Goal: Find specific page/section: Find specific page/section

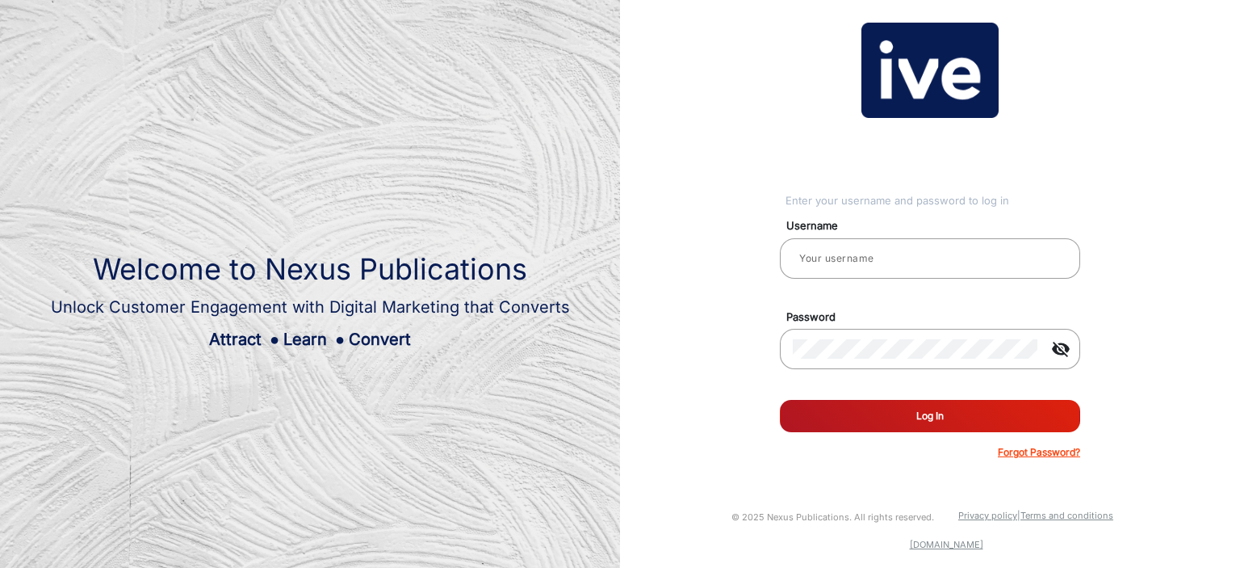
type input "CSTeam_Briefing Form"
click at [875, 419] on button "Log In" at bounding box center [930, 416] width 300 height 32
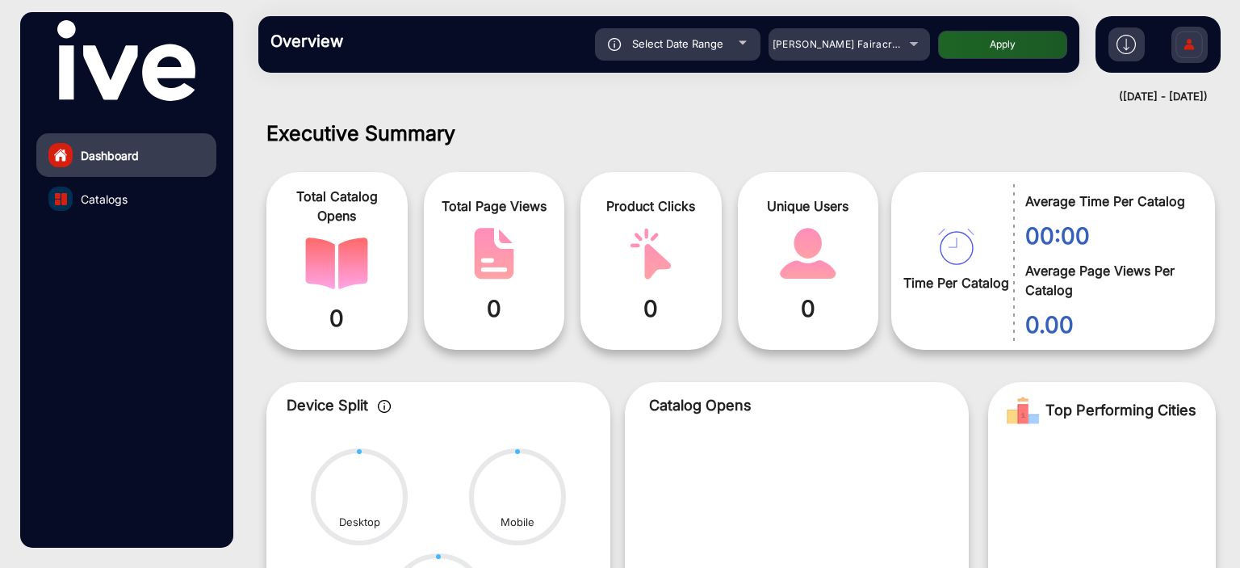
scroll to position [12, 0]
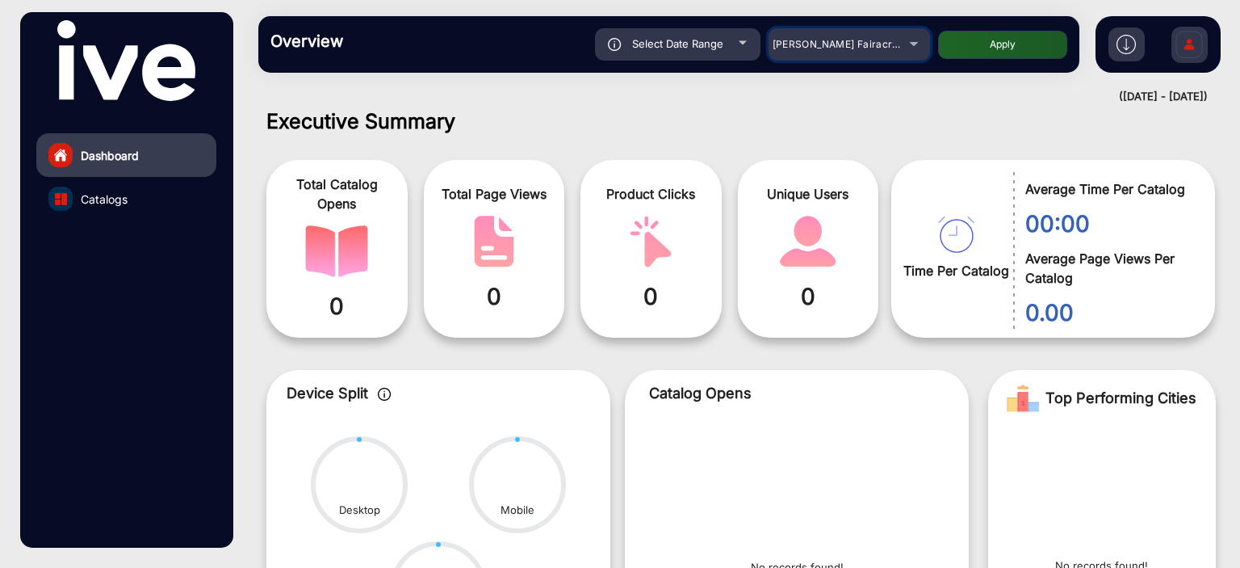
click at [895, 46] on div "[PERSON_NAME] Fairacre Farms" at bounding box center [837, 44] width 129 height 19
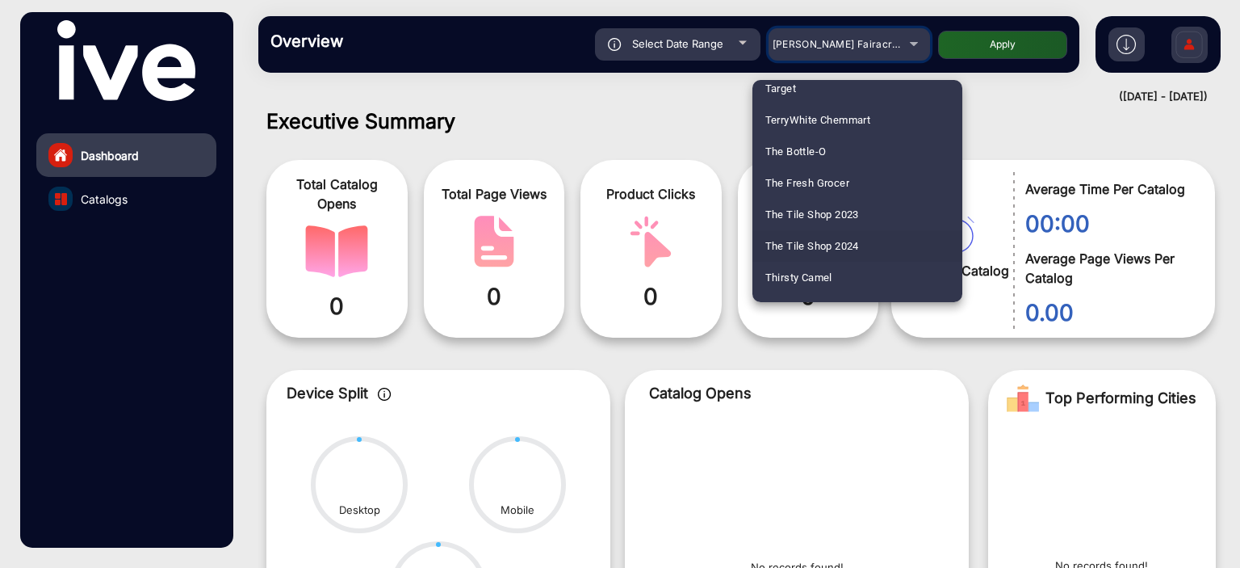
scroll to position [4587, 0]
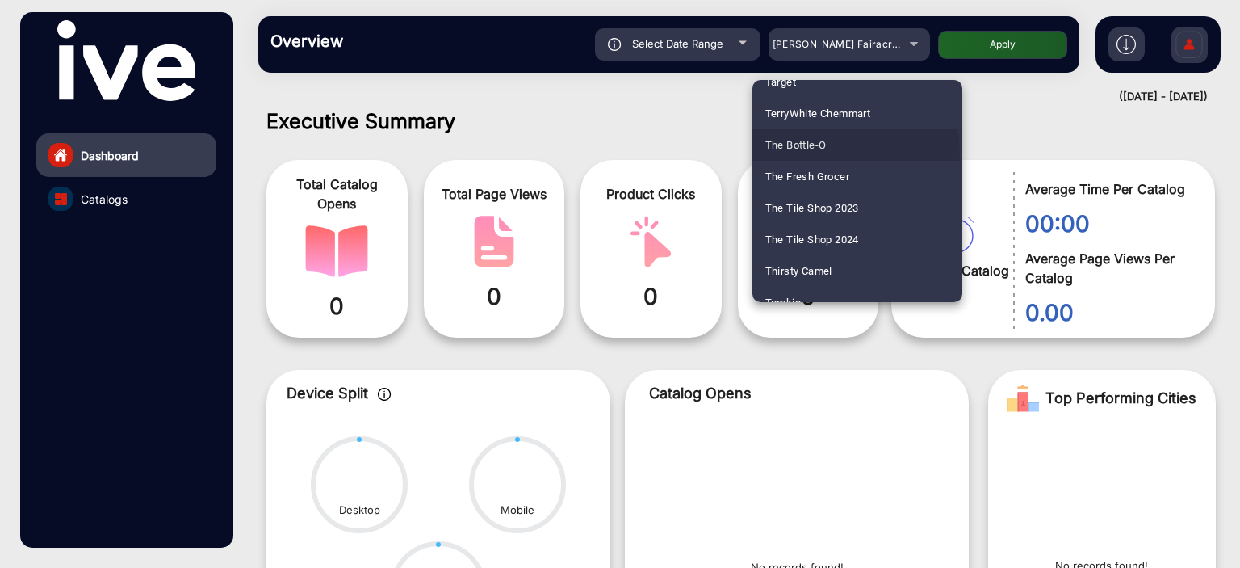
click at [824, 152] on span "The Bottle-O" at bounding box center [796, 144] width 61 height 31
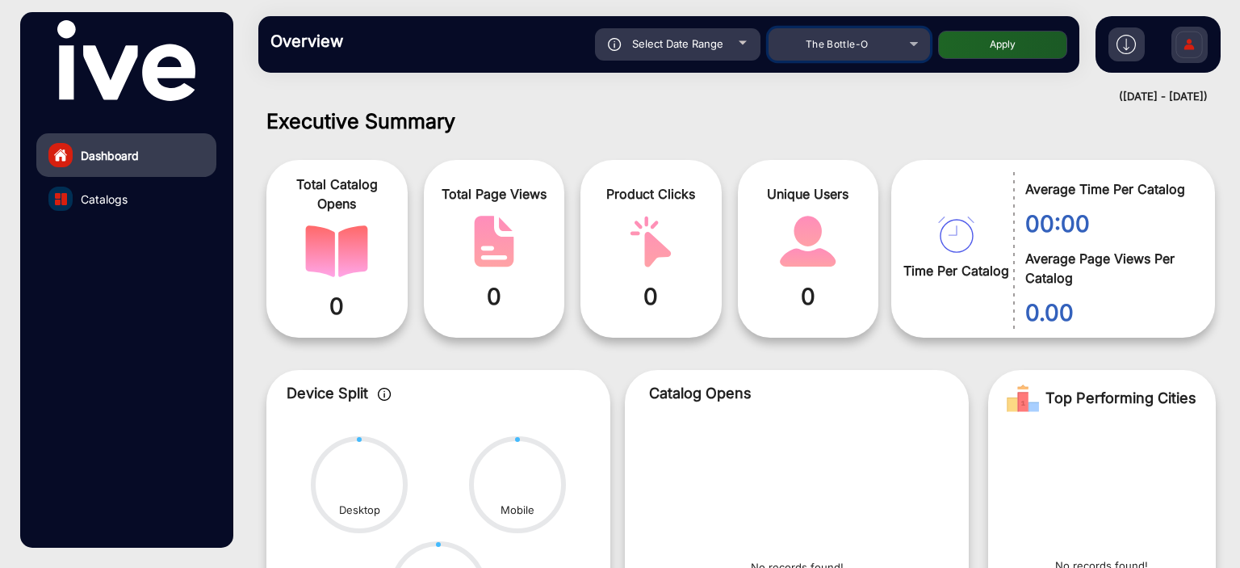
scroll to position [36, 0]
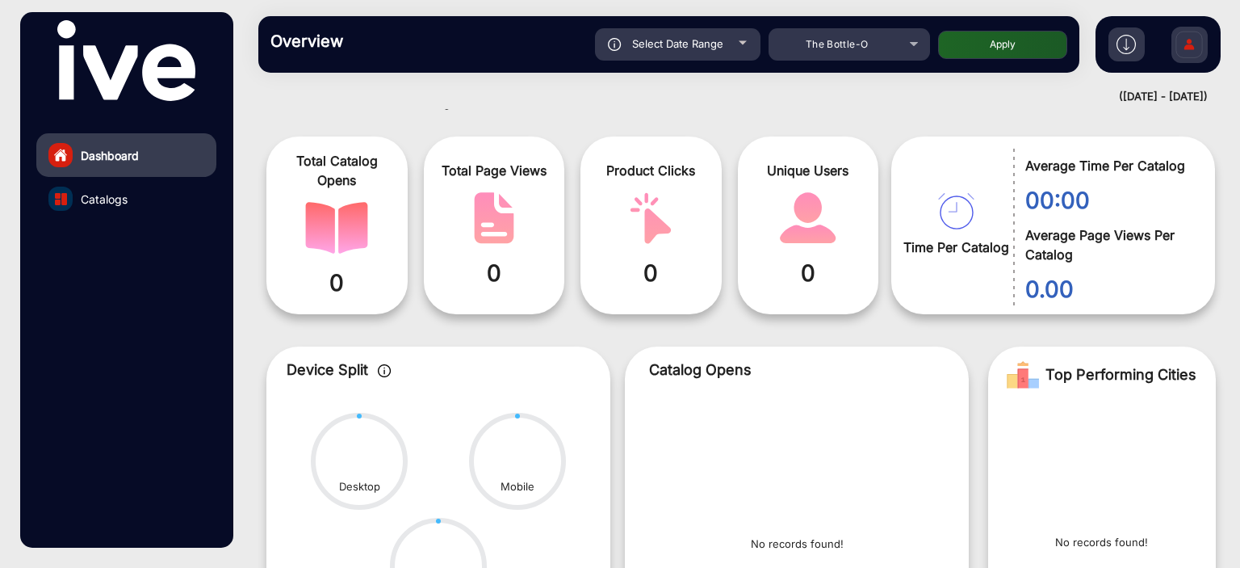
click at [697, 31] on div "Select Date Range" at bounding box center [678, 44] width 166 height 32
type input "[DATE]"
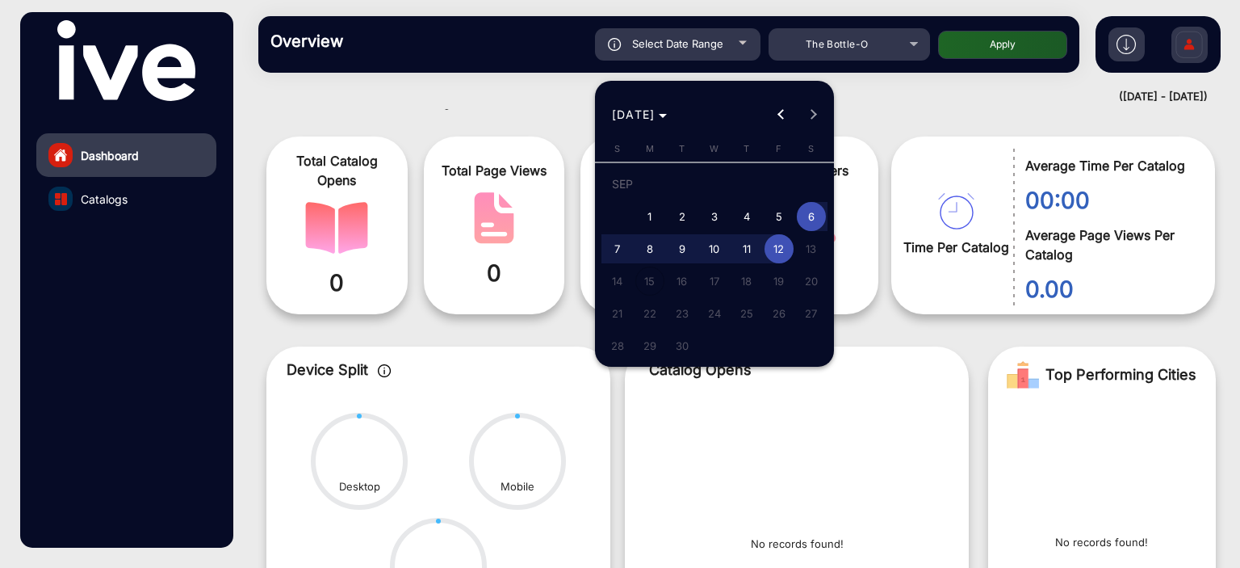
click at [660, 219] on span "1" at bounding box center [650, 216] width 29 height 29
type input "[DATE]"
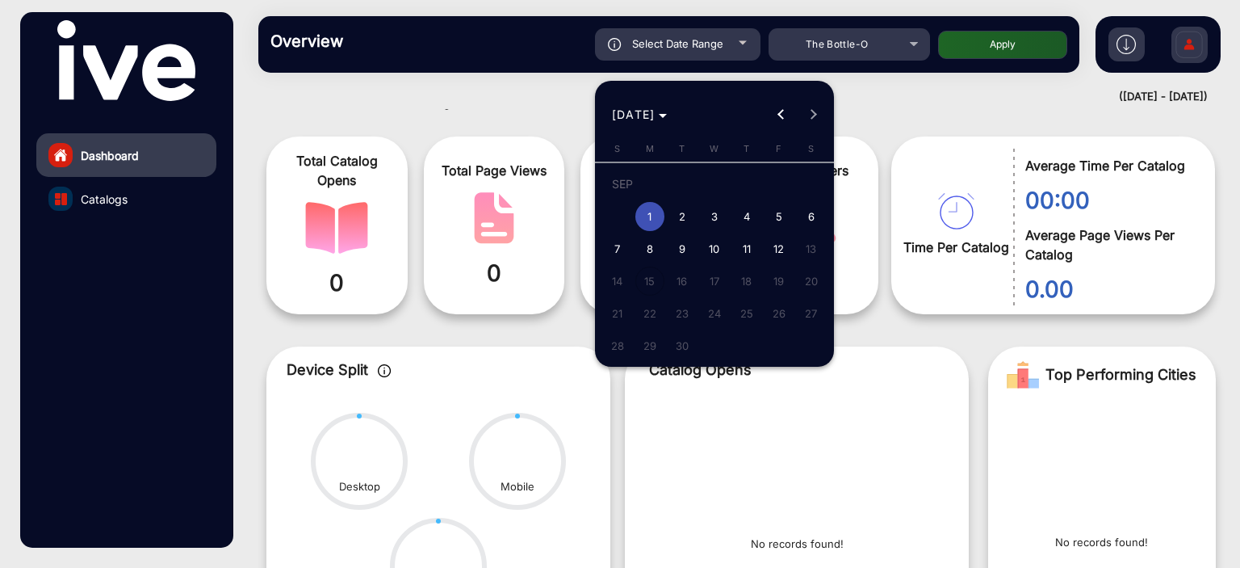
click at [621, 285] on span "14" at bounding box center [617, 280] width 29 height 29
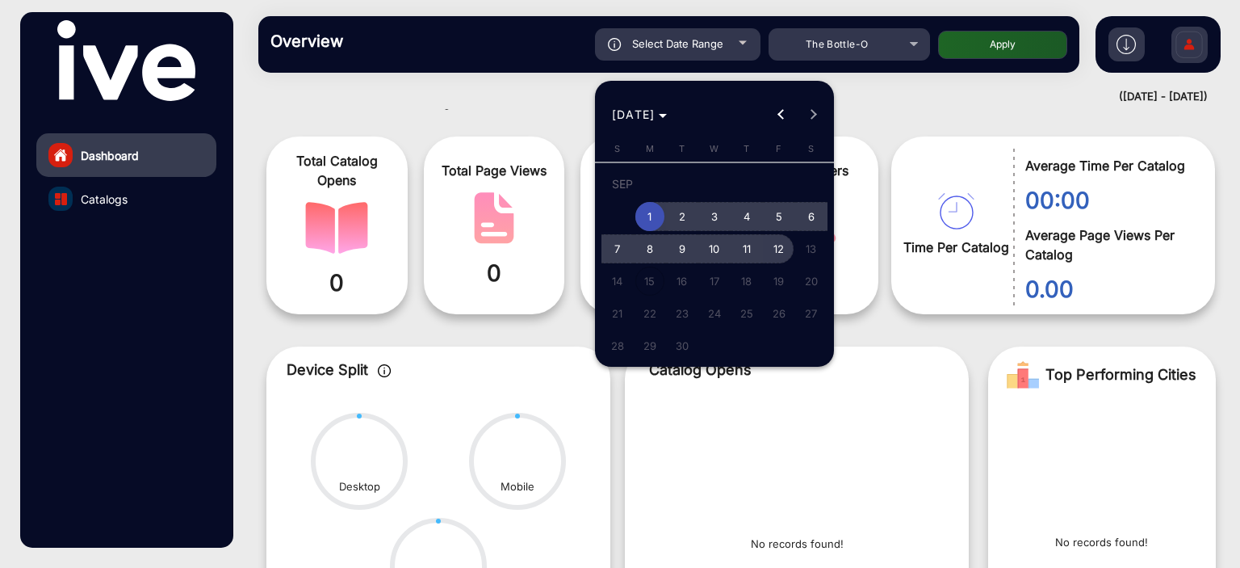
click at [778, 251] on span "12" at bounding box center [779, 248] width 29 height 29
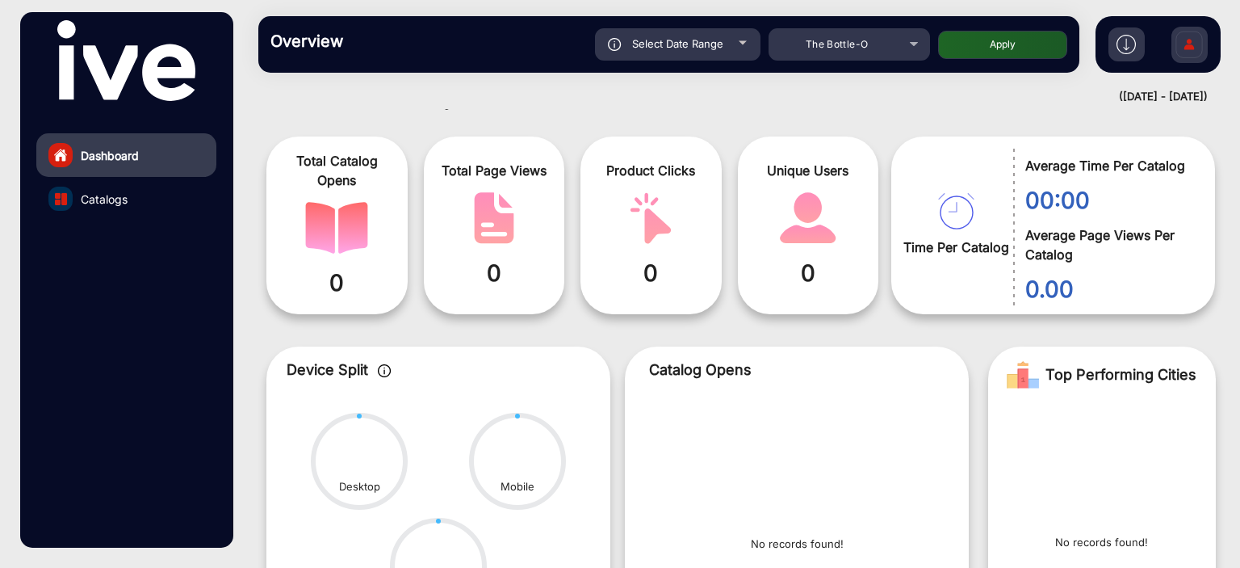
type input "[DATE]"
click at [1009, 44] on button "Apply" at bounding box center [1002, 45] width 129 height 28
type input "[DATE]"
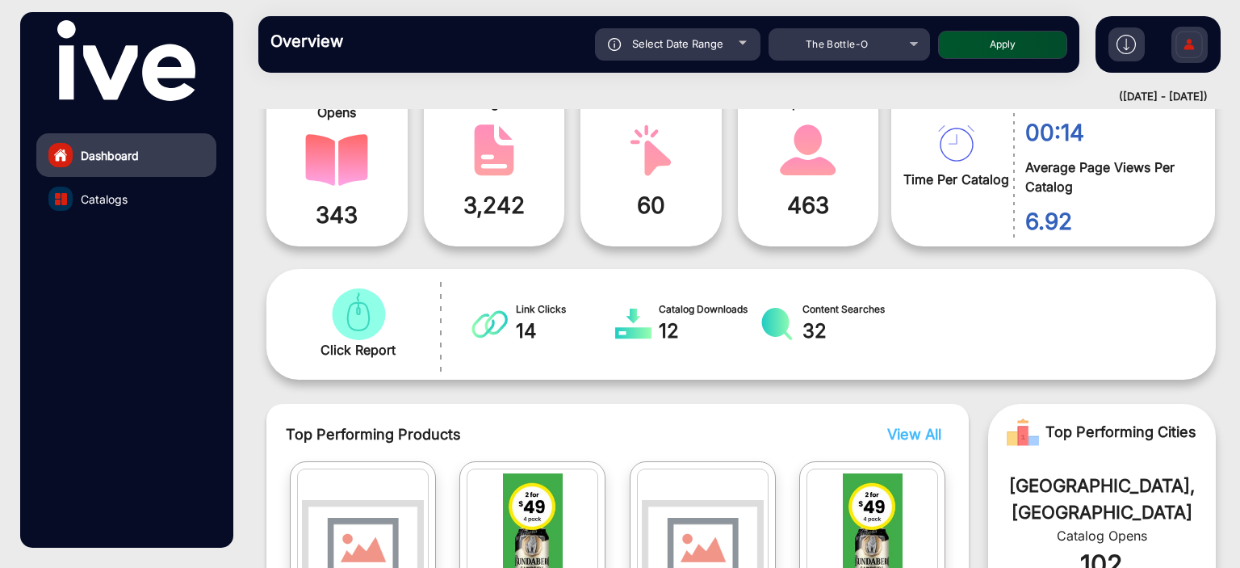
scroll to position [0, 0]
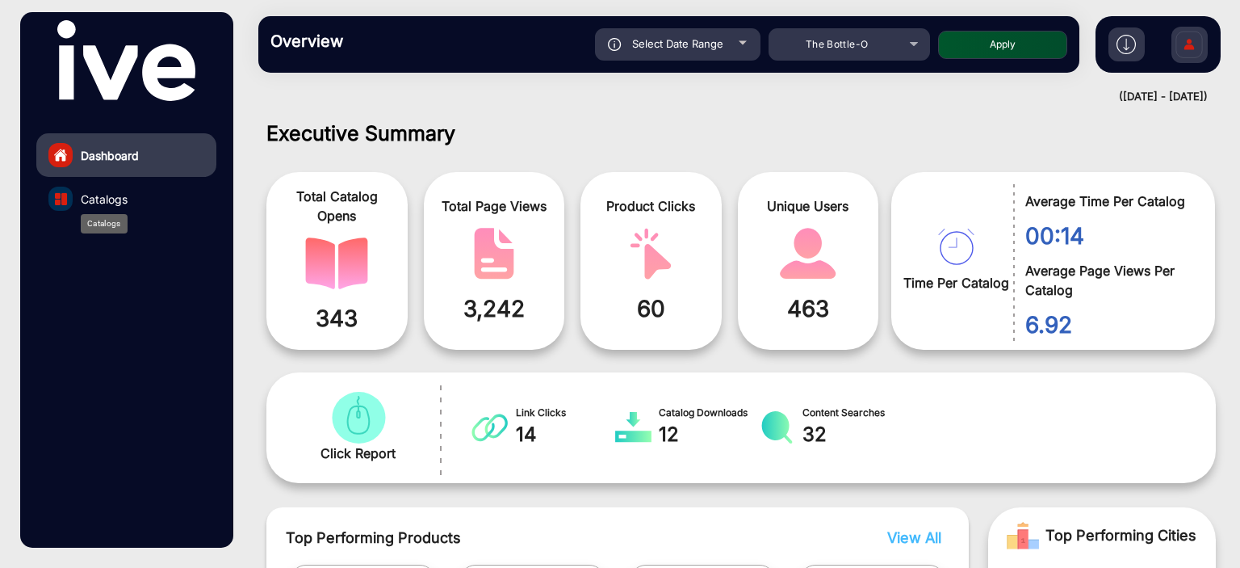
click at [114, 199] on span "Catalogs" at bounding box center [104, 199] width 47 height 17
